Goal: Transaction & Acquisition: Purchase product/service

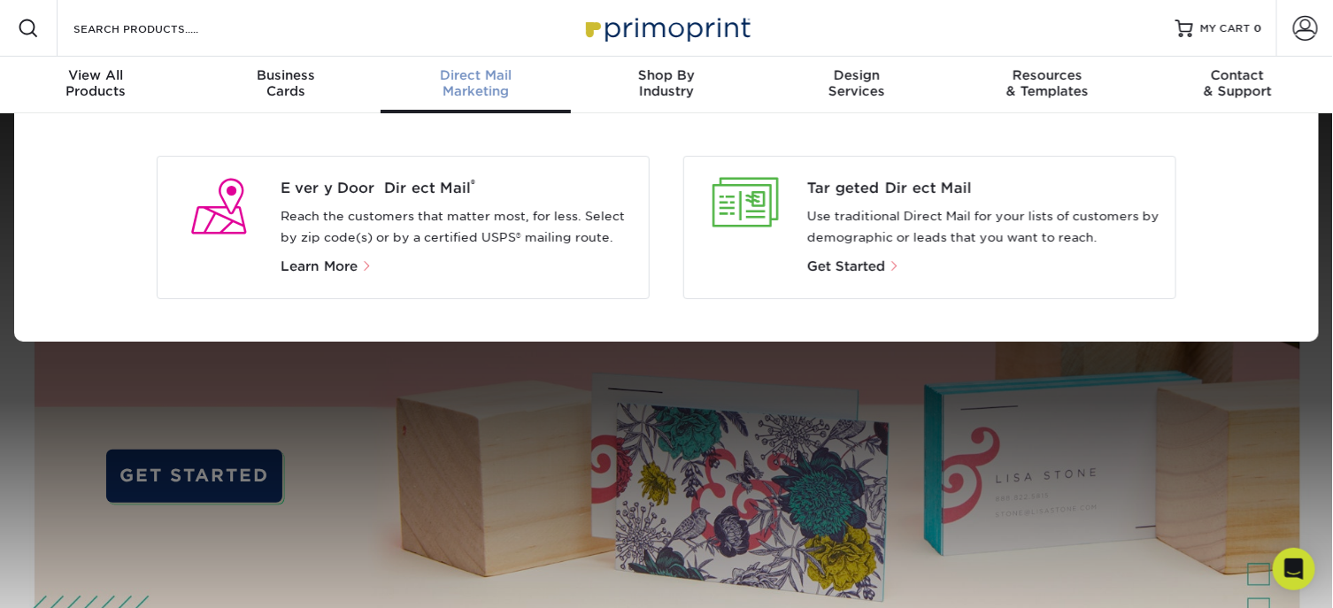
click at [487, 79] on span "Direct Mail" at bounding box center [475, 75] width 190 height 16
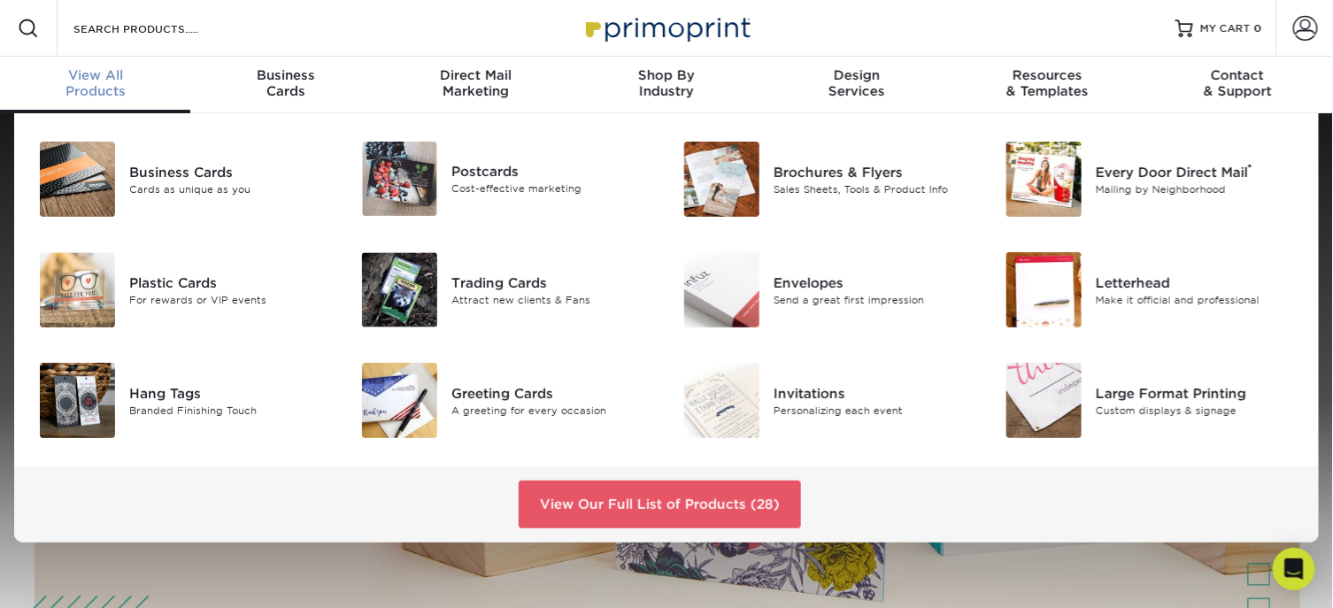
click at [102, 81] on span "View All" at bounding box center [95, 75] width 190 height 16
click at [718, 162] on img at bounding box center [721, 179] width 75 height 75
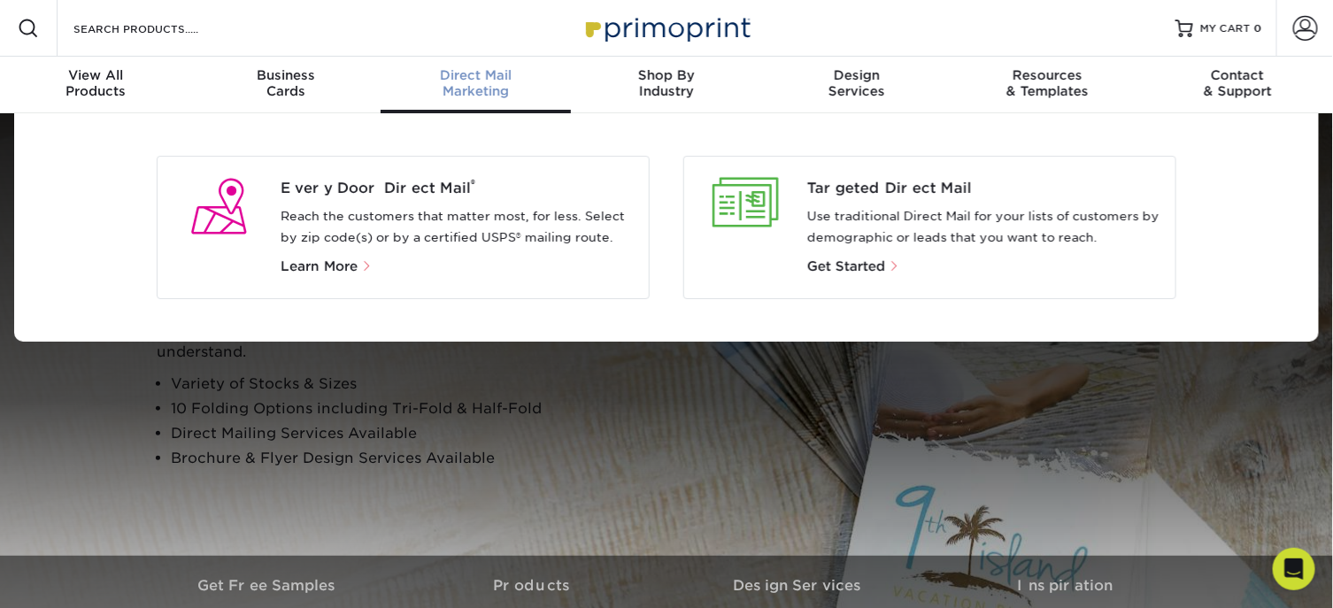
click at [491, 65] on link "Direct Mail Marketing" at bounding box center [475, 85] width 190 height 57
click at [485, 73] on span "Direct Mail" at bounding box center [475, 75] width 190 height 16
click at [490, 78] on span "Direct Mail" at bounding box center [475, 75] width 190 height 16
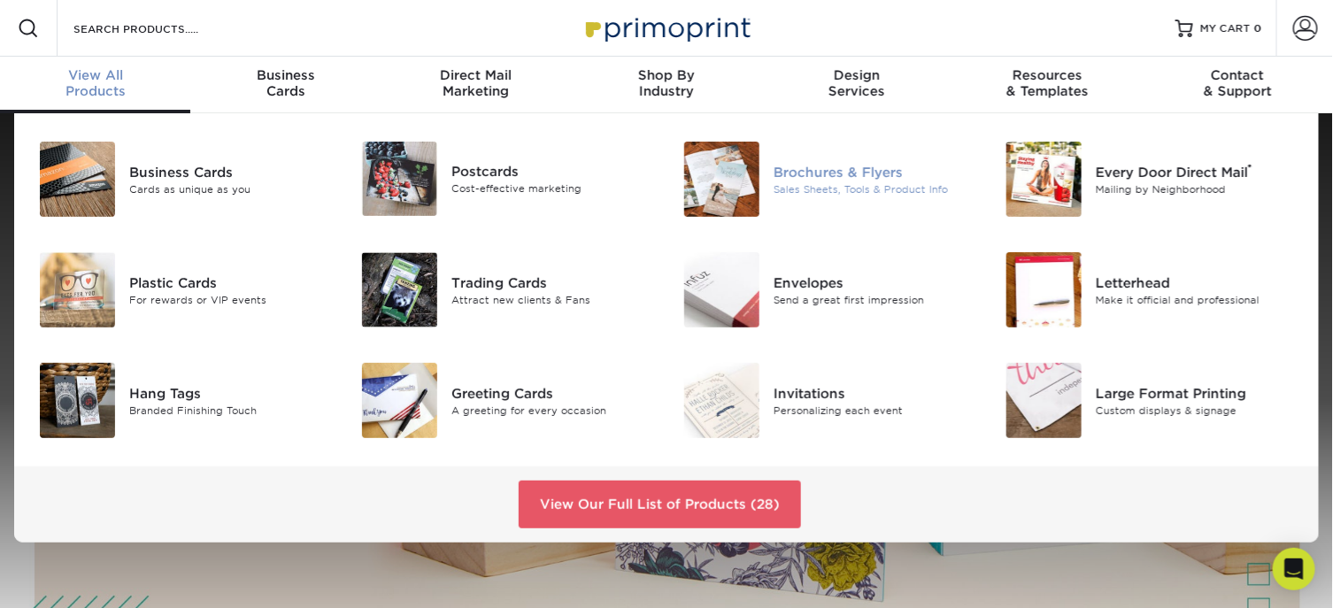
click at [742, 173] on img at bounding box center [721, 179] width 75 height 75
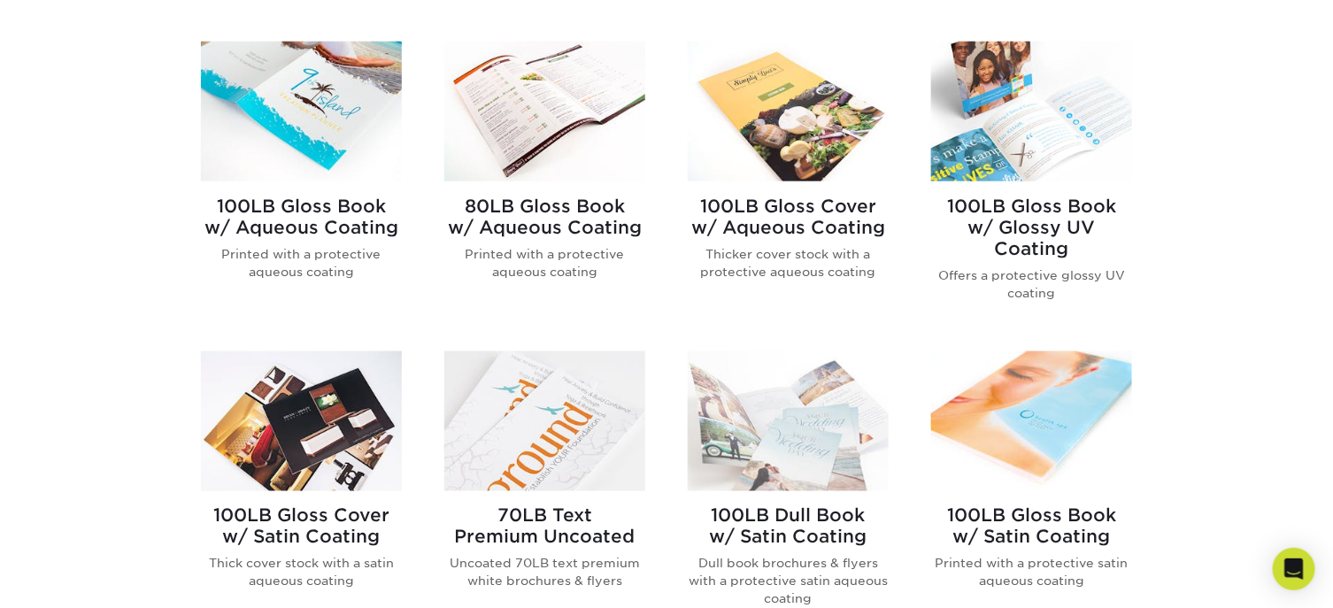
scroll to position [708, 0]
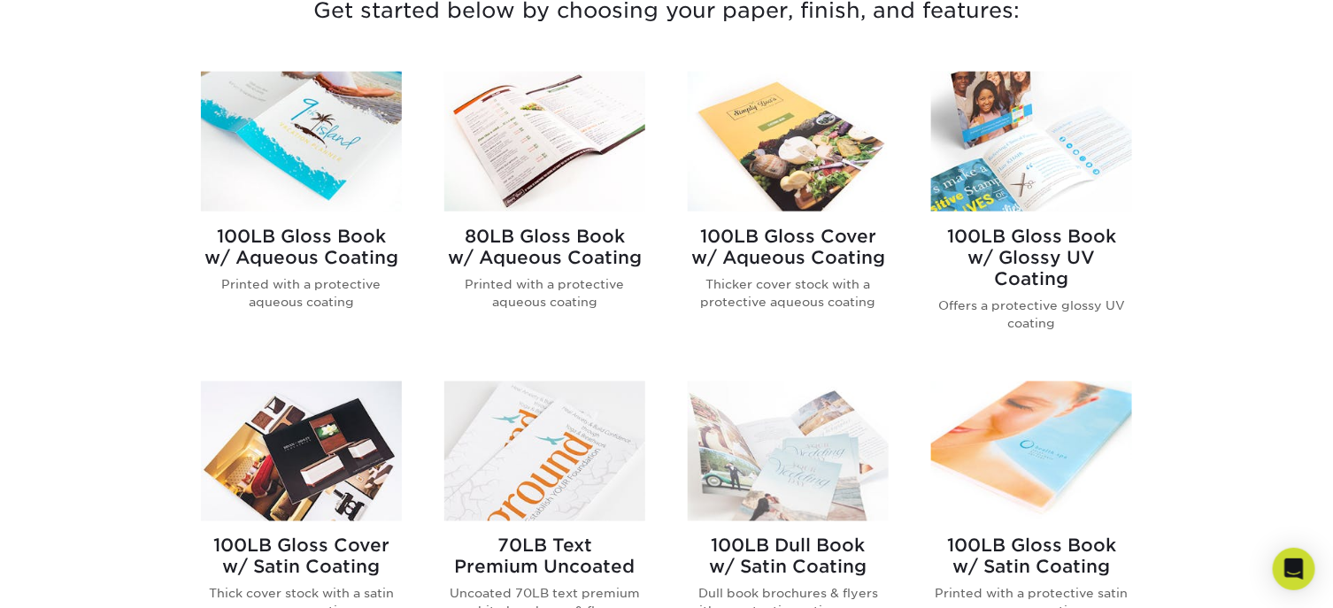
click at [306, 154] on img at bounding box center [301, 141] width 201 height 139
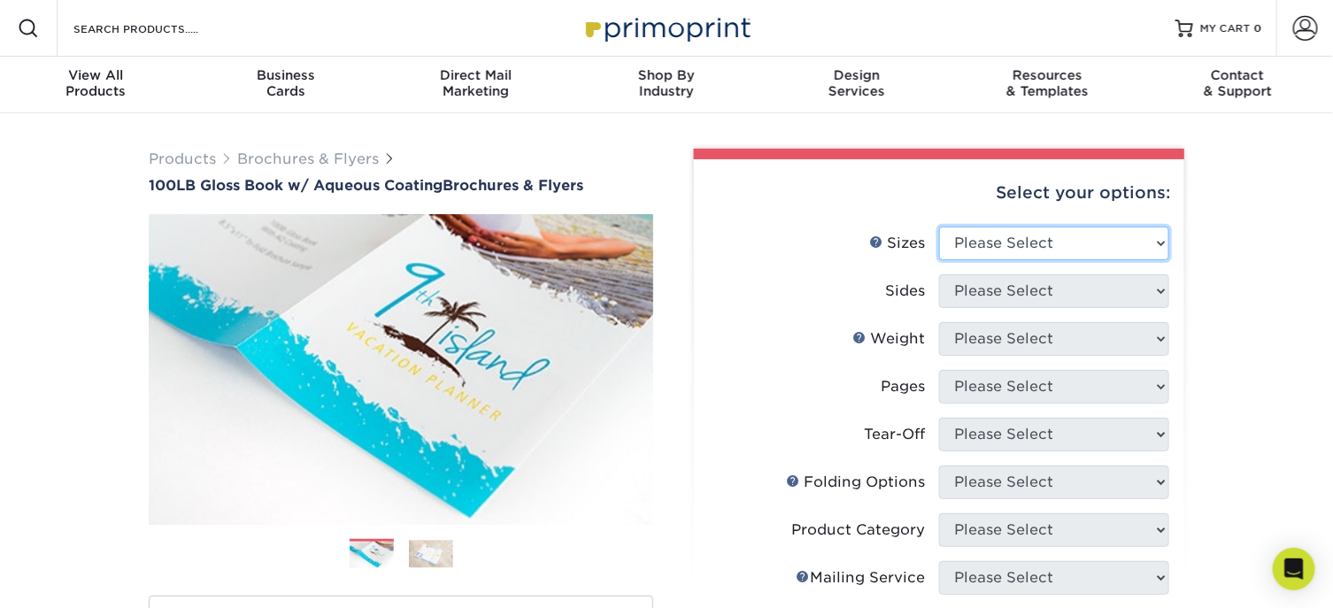
click at [1160, 245] on select "Please Select 3.5" x 8.5" 3.5" x 11" 3.67" x 8.5" 4" x 6" 4" x 8.5" 4" x 9" 4" …" at bounding box center [1054, 244] width 230 height 34
click at [939, 227] on select "Please Select 3.5" x 8.5" 3.5" x 11" 3.67" x 8.5" 4" x 6" 4" x 8.5" 4" x 9" 4" …" at bounding box center [1054, 244] width 230 height 34
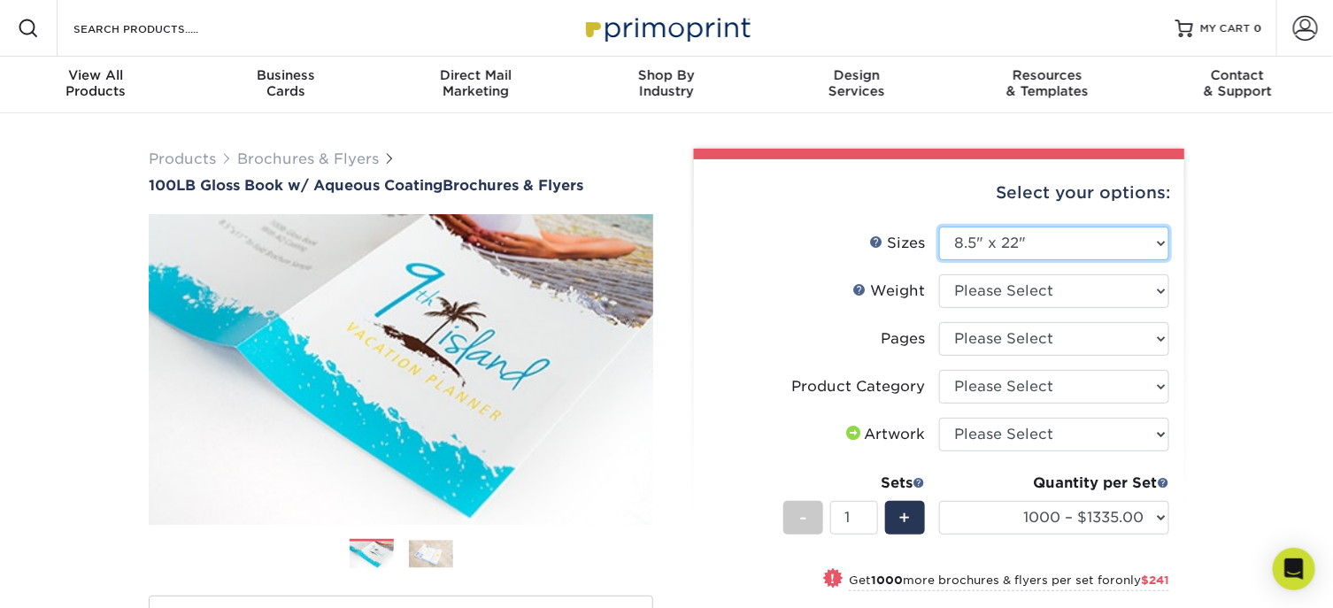
click at [1166, 238] on select "Please Select 3.5" x 8.5" 3.5" x 11" 3.67" x 8.5" 4" x 6" 4" x 8.5" 4" x 9" 4" …" at bounding box center [1054, 244] width 230 height 34
select select "8.50x11.00"
click at [939, 227] on select "Please Select 3.5" x 8.5" 3.5" x 11" 3.67" x 8.5" 4" x 6" 4" x 8.5" 4" x 9" 4" …" at bounding box center [1054, 244] width 230 height 34
select select "-1"
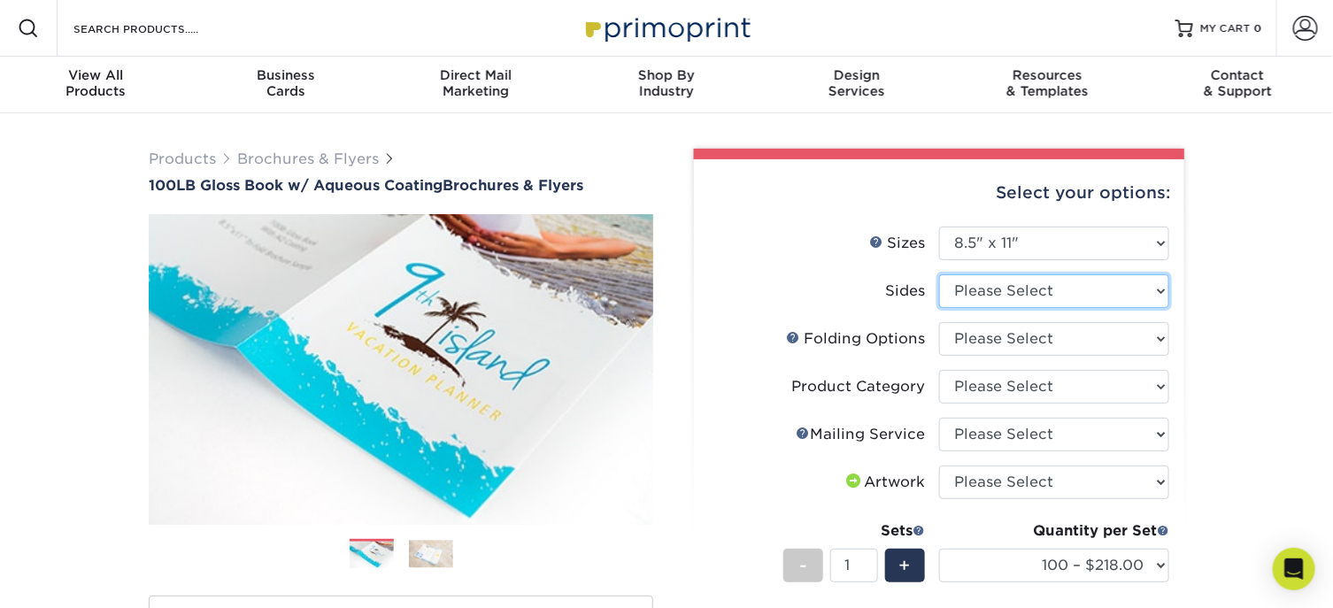
click at [1156, 293] on select "Please Select Print Both Sides Print Front Only" at bounding box center [1054, 291] width 230 height 34
select select "13abbda7-1d64-4f25-8bb2-c179b224825d"
click at [939, 274] on select "Please Select Print Both Sides Print Front Only" at bounding box center [1054, 291] width 230 height 34
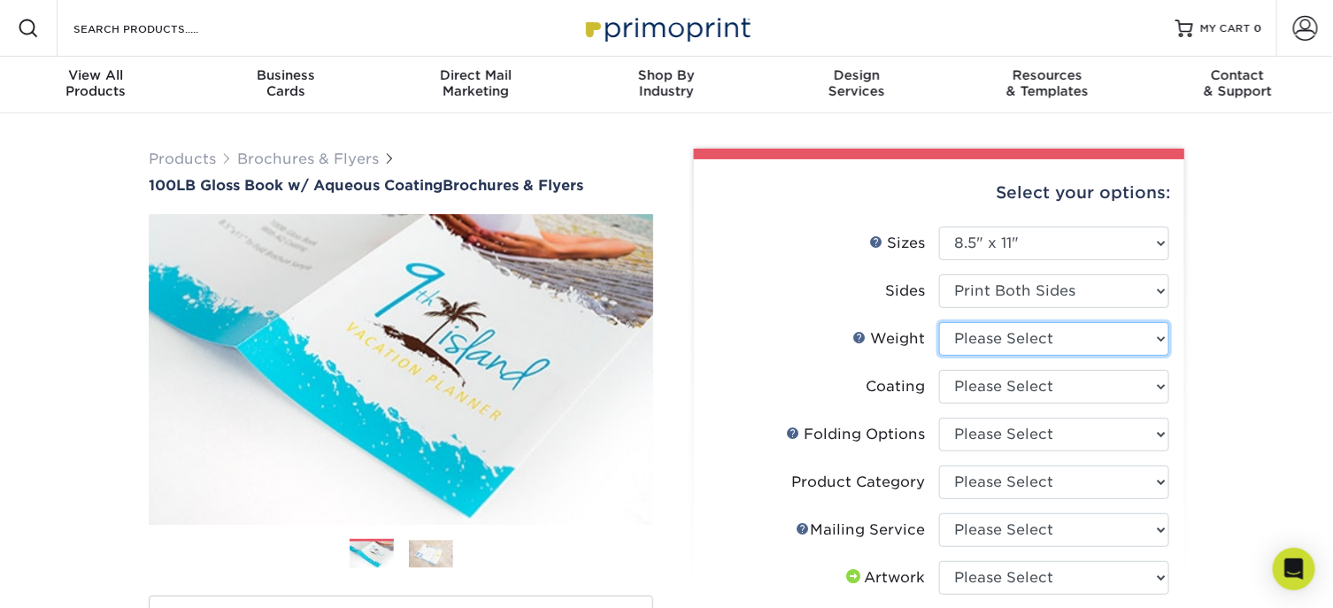
click at [1159, 337] on select "Please Select 100LB" at bounding box center [1054, 339] width 230 height 34
select select "100LB"
click at [939, 322] on select "Please Select 100LB" at bounding box center [1054, 339] width 230 height 34
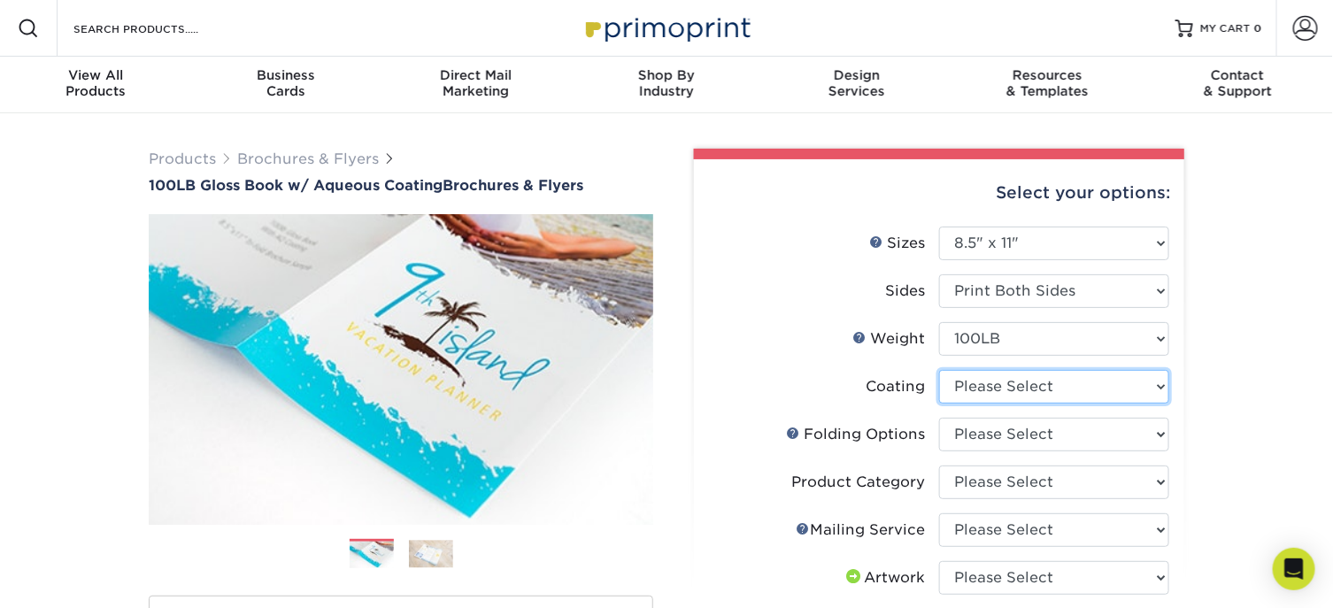
click at [1163, 385] on select at bounding box center [1054, 387] width 230 height 34
select select "d41dab50-ff65-4f4f-bb17-2afe4d36ae33"
click at [939, 370] on select at bounding box center [1054, 387] width 230 height 34
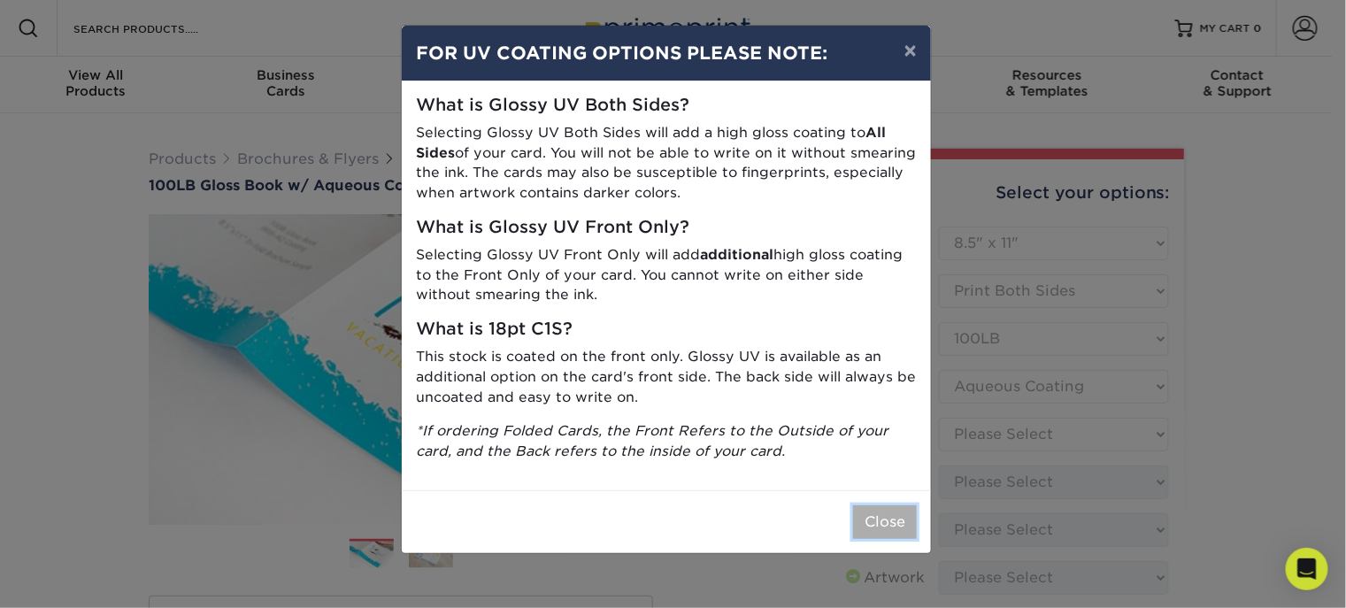
click at [872, 526] on button "Close" at bounding box center [885, 522] width 64 height 34
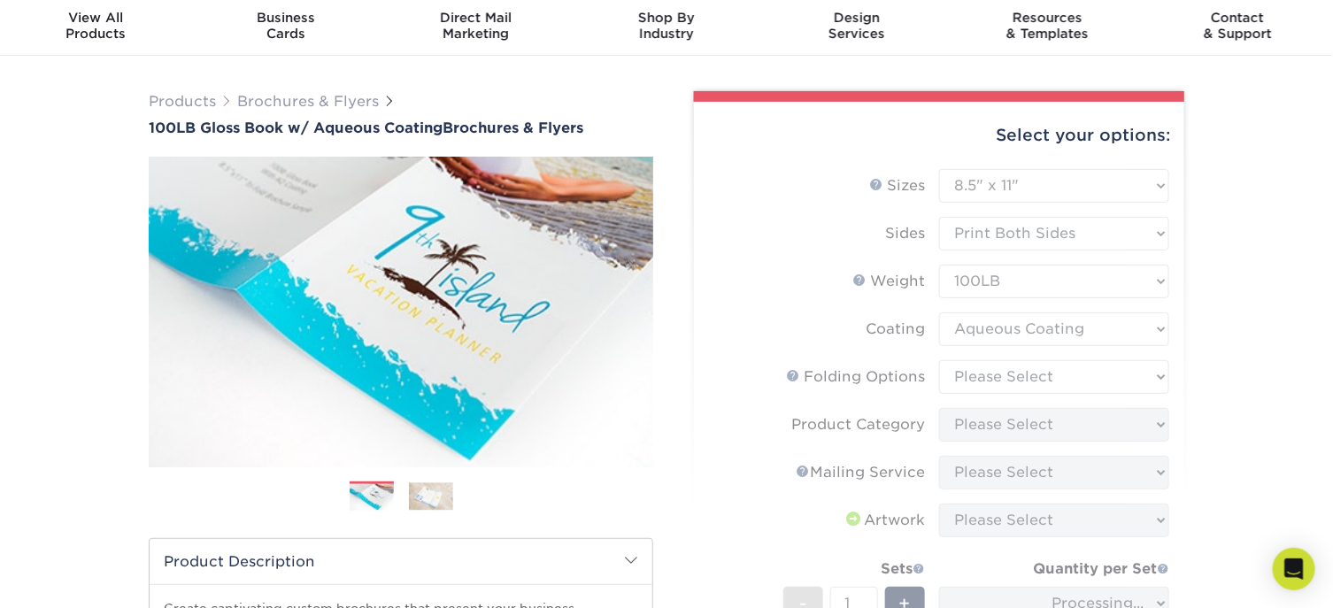
scroll to position [88, 0]
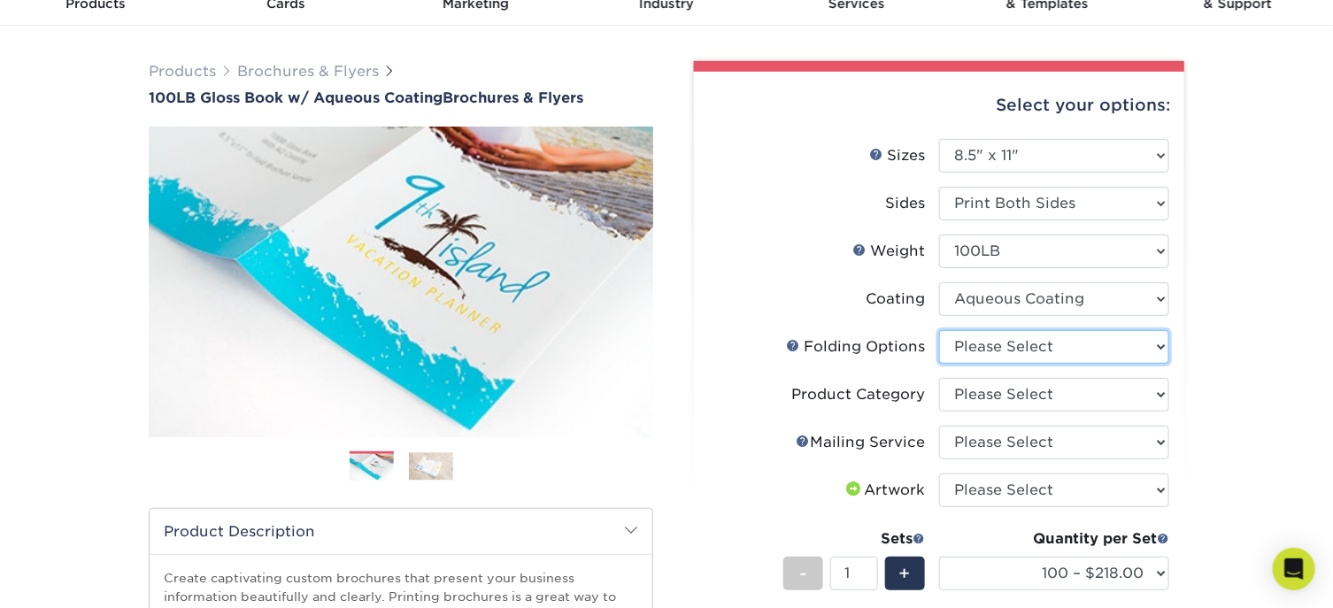
click at [1161, 346] on select "Please Select FLAT - No Folding Accordion Fold Half-Fold (Vertical) Half-Fold (…" at bounding box center [1054, 347] width 230 height 34
select select "6bd2fd9e-193e-4811-88f7-94c08206d735"
click at [939, 330] on select "Please Select FLAT - No Folding Accordion Fold Half-Fold (Vertical) Half-Fold (…" at bounding box center [1054, 347] width 230 height 34
click at [1302, 257] on div "Products Brochures & Flyers 100LB Gloss Book w/ Aqueous Coating Brochures & Fly…" at bounding box center [666, 518] width 1333 height 985
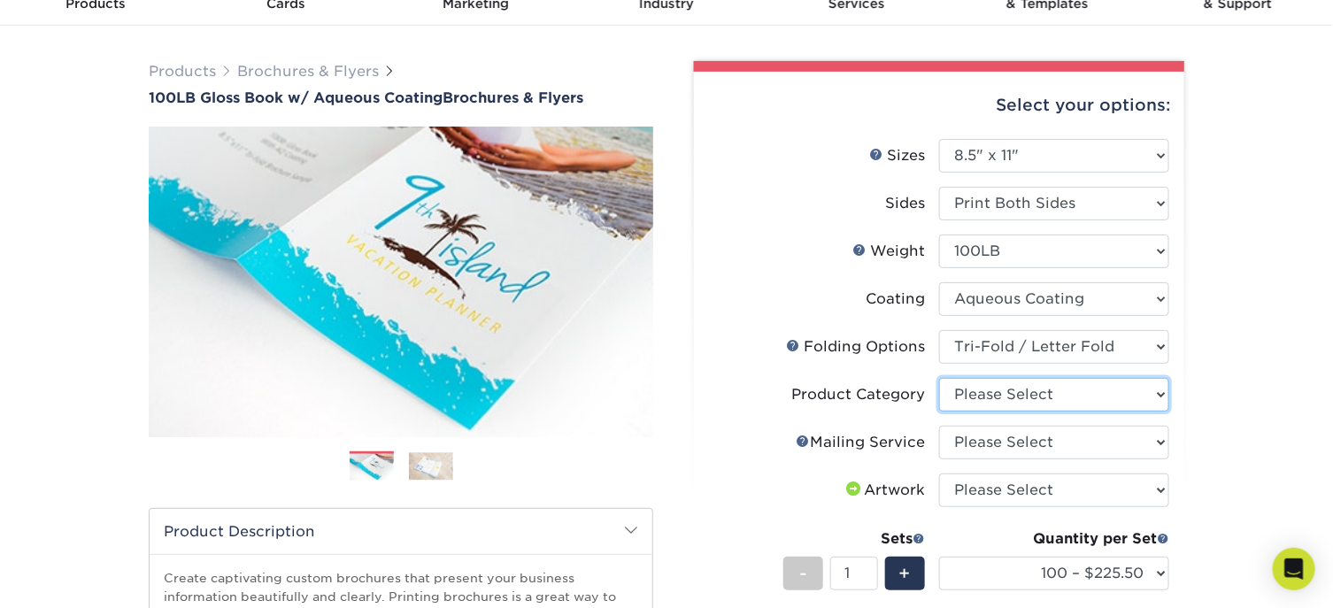
click at [1160, 391] on select "Please Select Flyers and Brochures" at bounding box center [1054, 395] width 230 height 34
select select "1a668080-6b7c-4174-b399-2c3833b27ef4"
click at [939, 378] on select "Please Select Flyers and Brochures" at bounding box center [1054, 395] width 230 height 34
click at [1304, 340] on div "Products Brochures & Flyers 100LB Gloss Book w/ Aqueous Coating Brochures & Fly…" at bounding box center [666, 518] width 1333 height 985
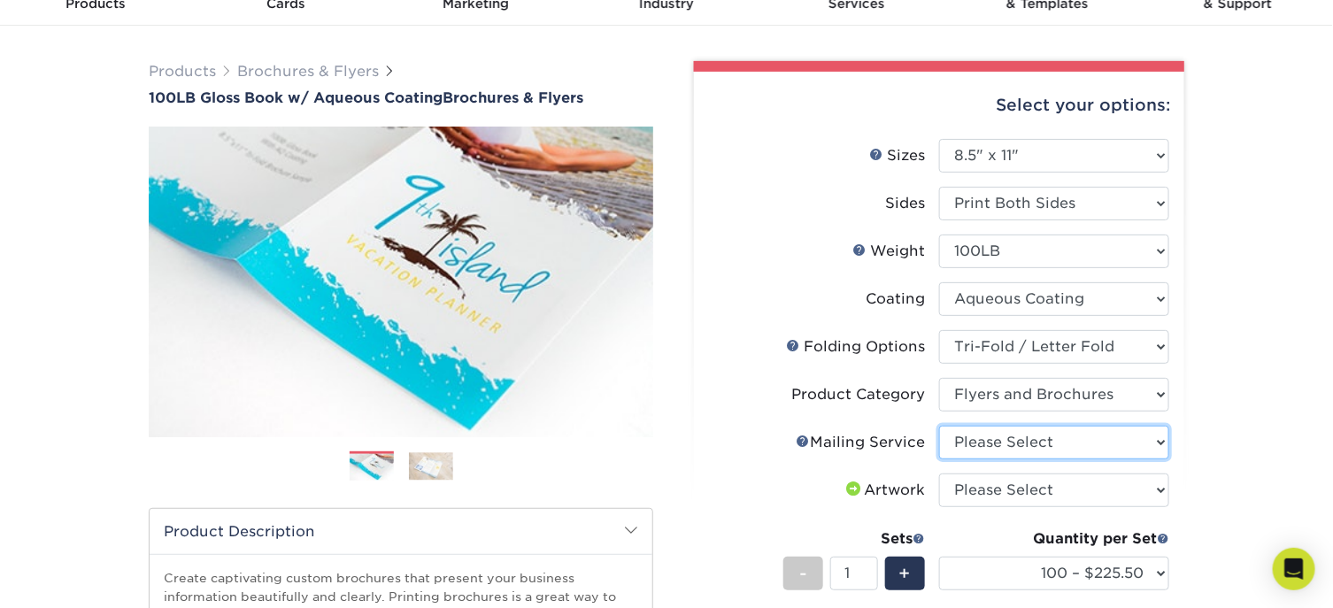
click at [1165, 442] on select "Please Select No Direct Mailing Service No, I will mail/stamp/imprint Direct Ma…" at bounding box center [1054, 443] width 230 height 34
select select "3e5e9bdd-d78a-4c28-a41d-fe1407925ca6"
click at [939, 426] on select "Please Select No Direct Mailing Service No, I will mail/stamp/imprint Direct Ma…" at bounding box center [1054, 443] width 230 height 34
click at [1249, 378] on div "Products Brochures & Flyers 100LB Gloss Book w/ Aqueous Coating Brochures & Fly…" at bounding box center [666, 518] width 1333 height 985
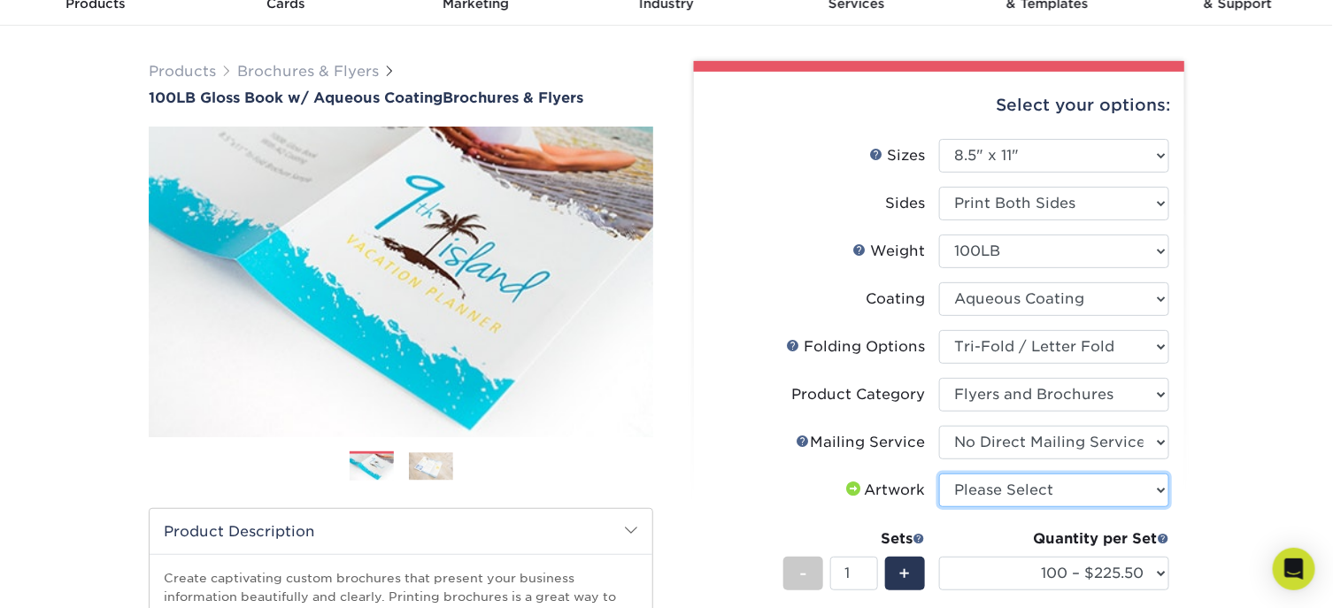
click at [1163, 488] on select "Please Select I will upload files I need a design - $175" at bounding box center [1054, 490] width 230 height 34
select select "upload"
click at [939, 473] on select "Please Select I will upload files I need a design - $175" at bounding box center [1054, 490] width 230 height 34
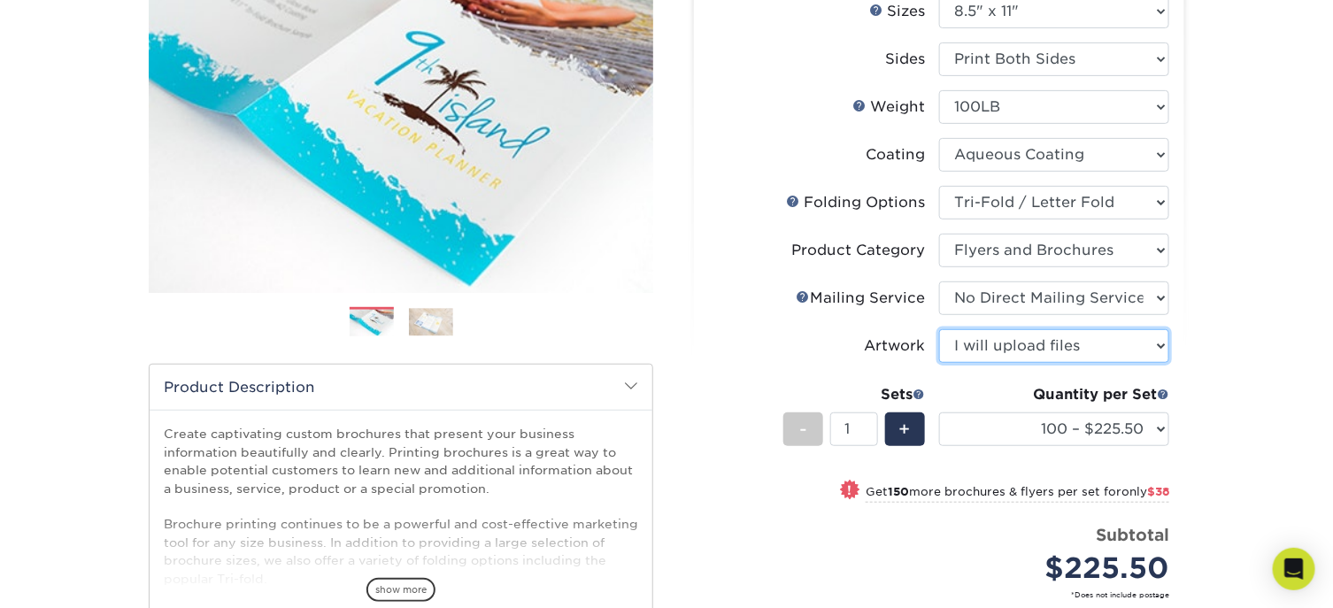
scroll to position [265, 0]
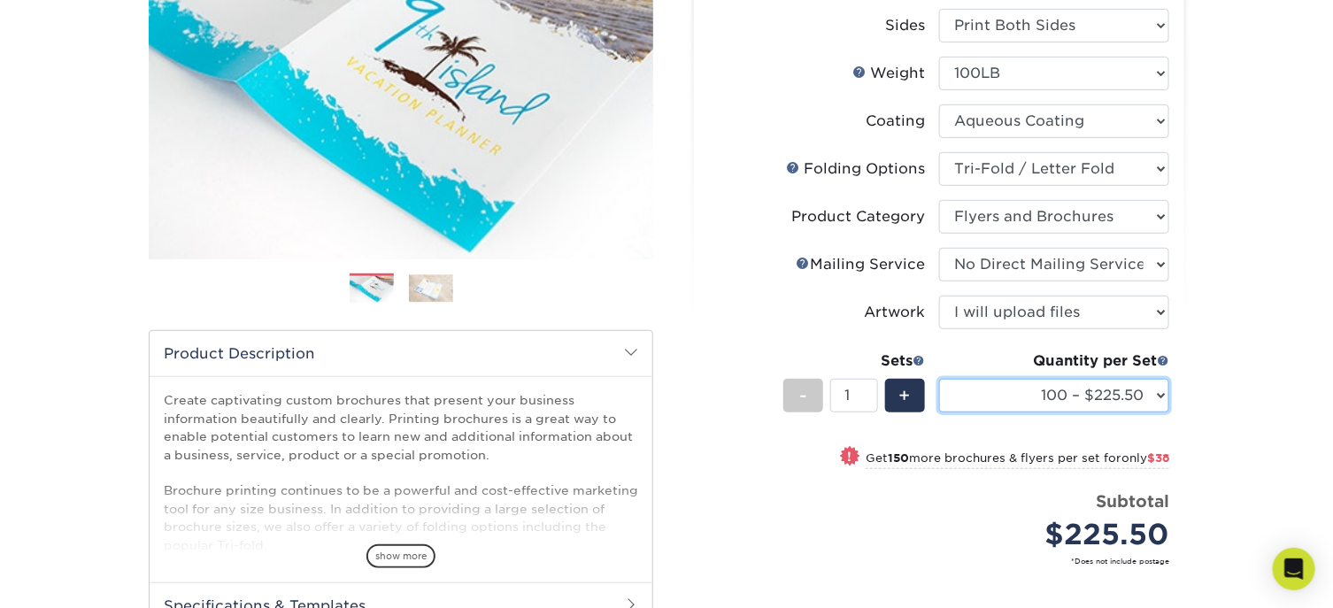
click at [1164, 388] on select "100 – $225.50 250 – $263.50 500 – $279.00 1000 – $322.75 2000 – $405.75 2500 – …" at bounding box center [1054, 396] width 230 height 34
click at [1277, 326] on div "Products Brochures & Flyers 100LB Gloss Book w/ Aqueous Coating Brochures & Fly…" at bounding box center [666, 340] width 1333 height 985
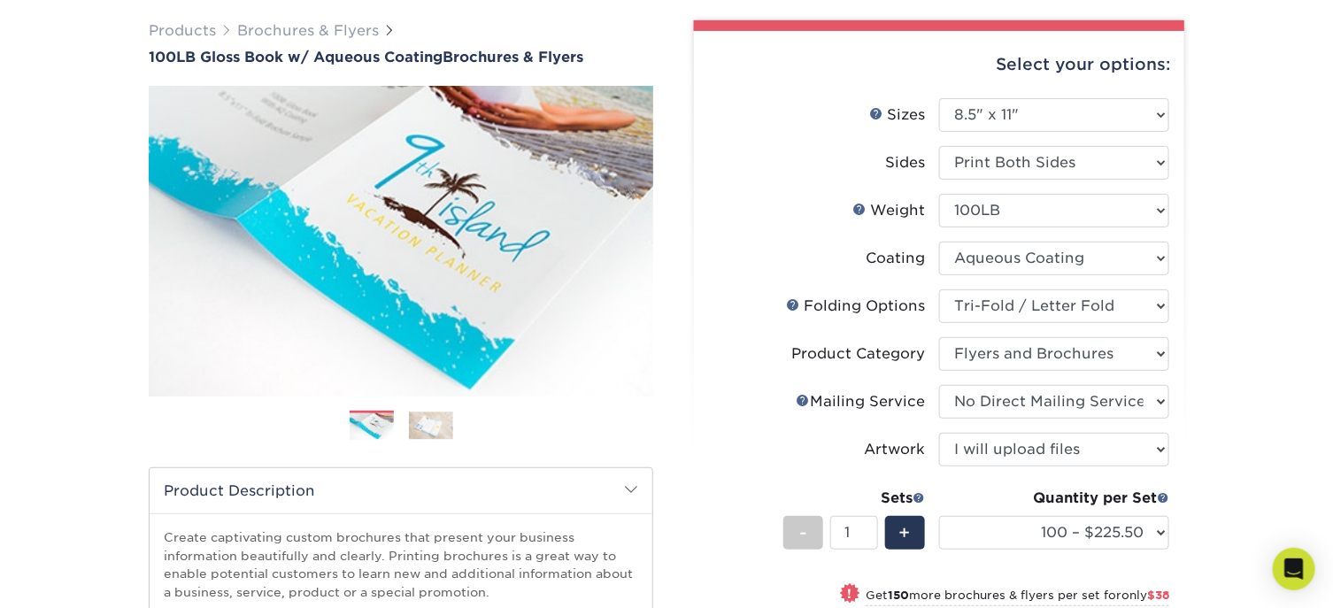
scroll to position [0, 0]
